Goal: Navigation & Orientation: Understand site structure

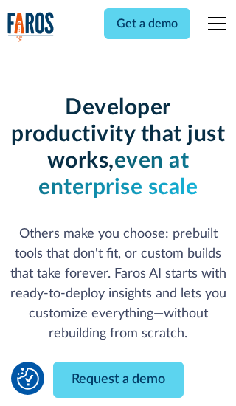
scroll to position [177, 0]
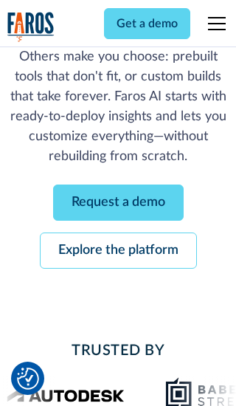
click at [118, 202] on link "Request a demo" at bounding box center [118, 202] width 131 height 36
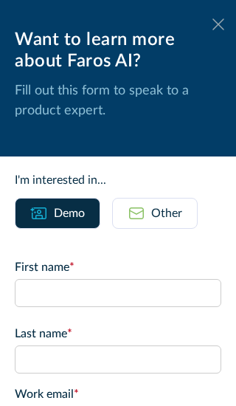
click at [218, 24] on icon at bounding box center [218, 23] width 12 height 11
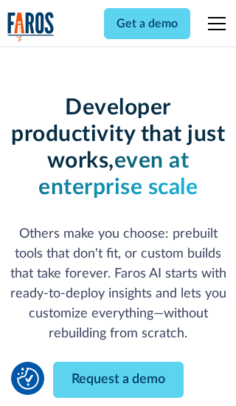
scroll to position [225, 0]
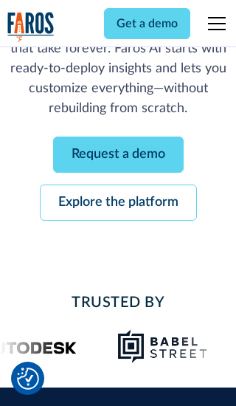
click at [118, 202] on link "Explore the platform" at bounding box center [118, 202] width 157 height 36
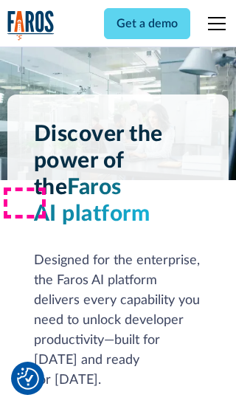
scroll to position [11077, 0]
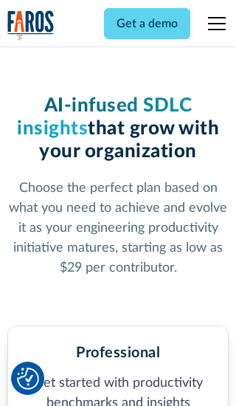
scroll to position [2285, 0]
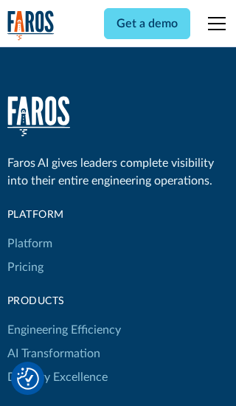
click at [29, 232] on link "Platform" at bounding box center [29, 244] width 45 height 24
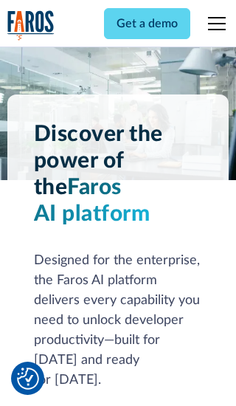
scroll to position [11550, 0]
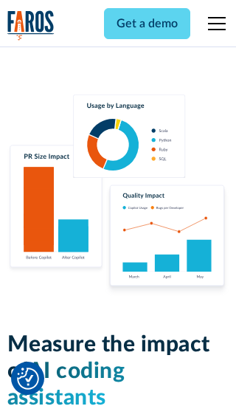
scroll to position [9116, 0]
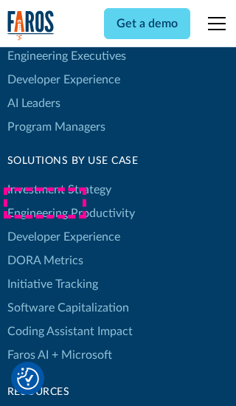
click at [44, 249] on link "DORA Metrics" at bounding box center [45, 261] width 76 height 24
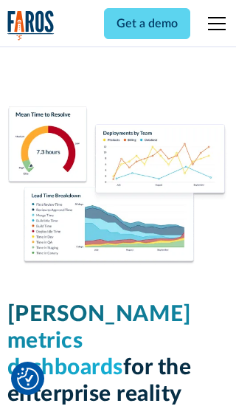
scroll to position [6457, 0]
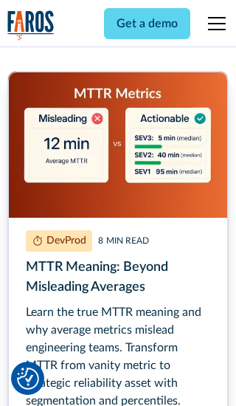
scroll to position [6670, 0]
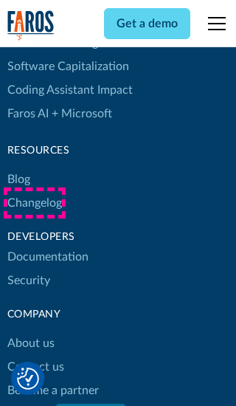
click at [34, 203] on link "Changelog" at bounding box center [34, 203] width 55 height 24
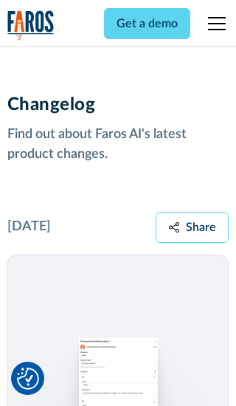
scroll to position [17811, 0]
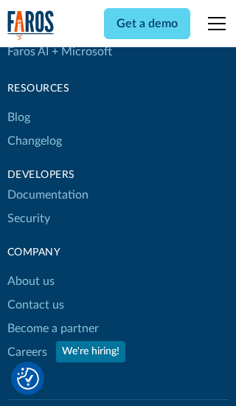
click at [30, 269] on link "About us" at bounding box center [30, 281] width 47 height 24
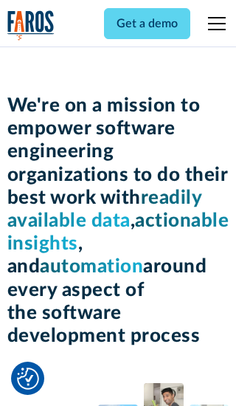
scroll to position [5085, 0]
